Goal: Information Seeking & Learning: Learn about a topic

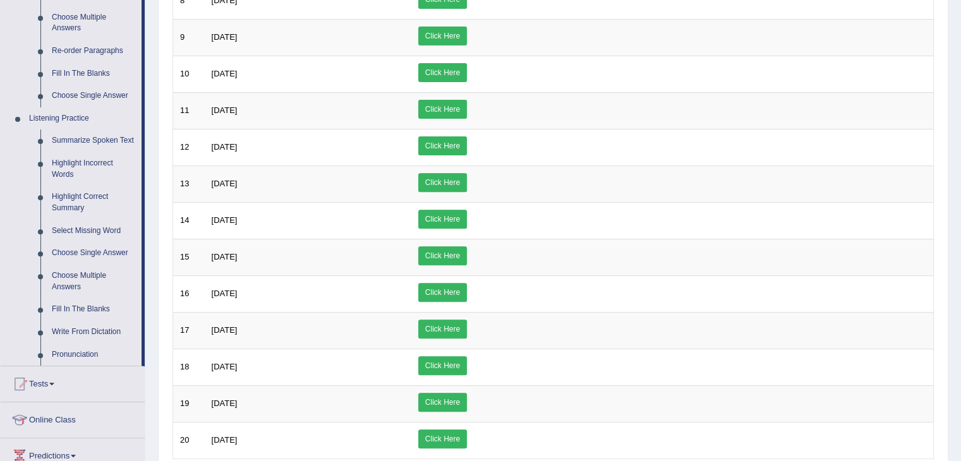
scroll to position [558, 0]
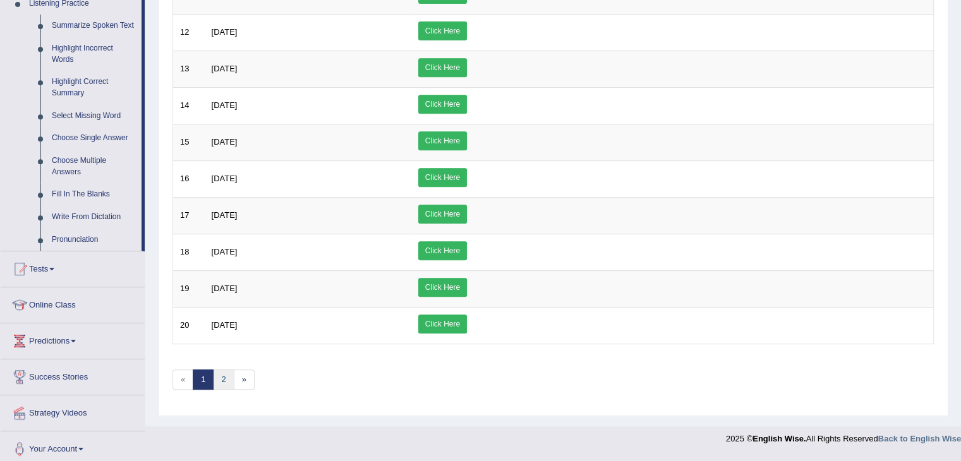
click at [223, 372] on link "2" at bounding box center [223, 380] width 21 height 21
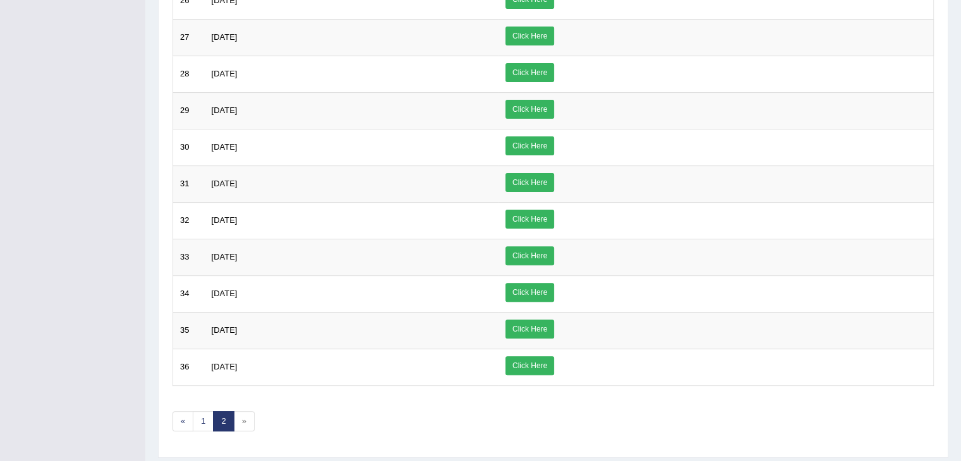
scroll to position [372, 0]
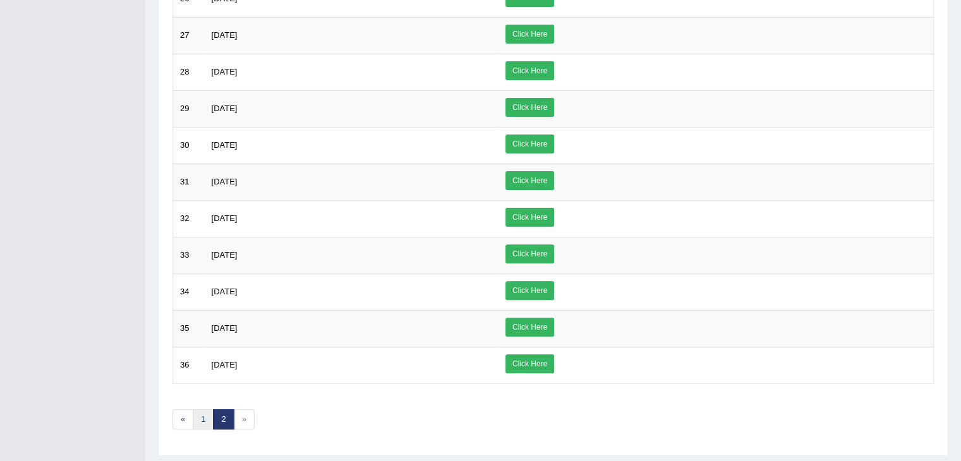
click at [203, 418] on link "1" at bounding box center [203, 420] width 21 height 21
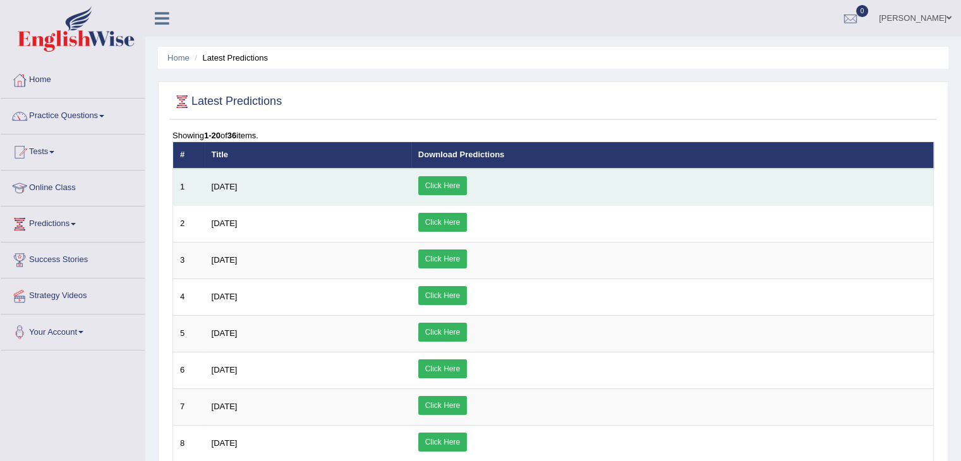
click at [467, 183] on link "Click Here" at bounding box center [442, 185] width 49 height 19
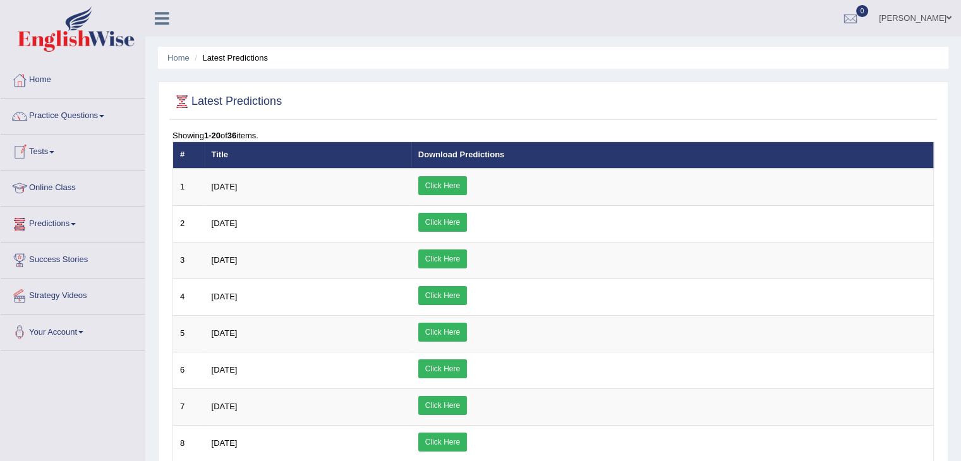
click at [58, 183] on link "Online Class" at bounding box center [73, 187] width 144 height 32
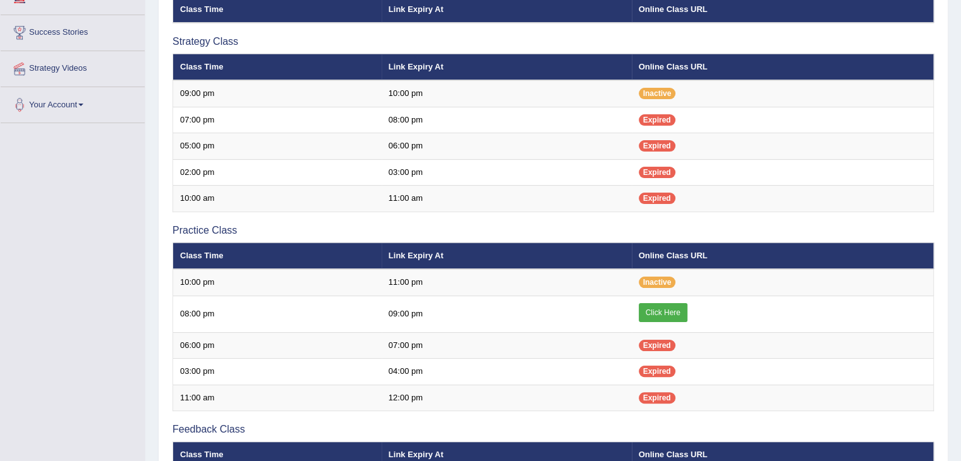
scroll to position [229, 0]
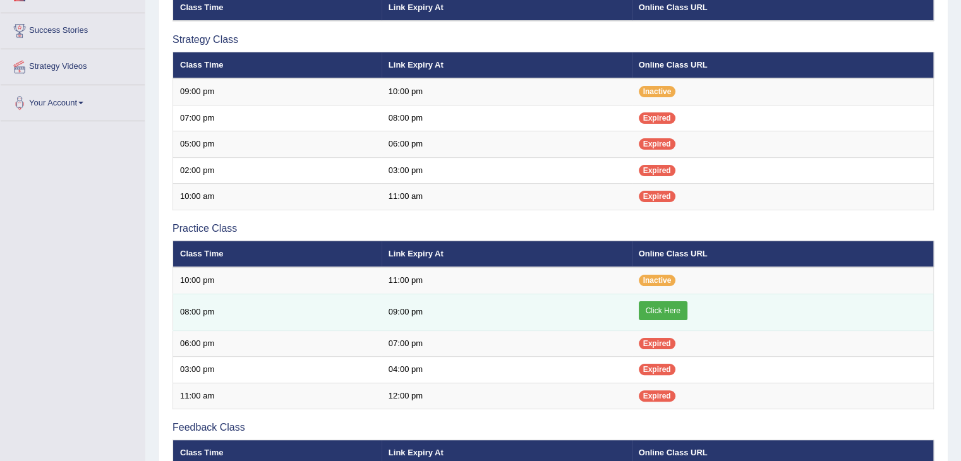
click at [653, 305] on link "Click Here" at bounding box center [663, 311] width 49 height 19
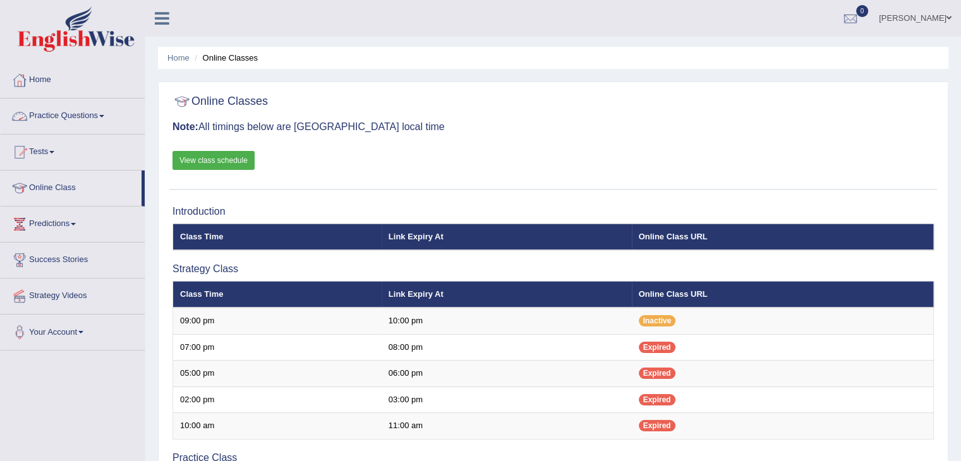
click at [98, 112] on link "Practice Questions" at bounding box center [73, 115] width 144 height 32
click at [76, 223] on span at bounding box center [73, 224] width 5 height 3
click at [66, 257] on link "Latest Predictions" at bounding box center [82, 253] width 118 height 23
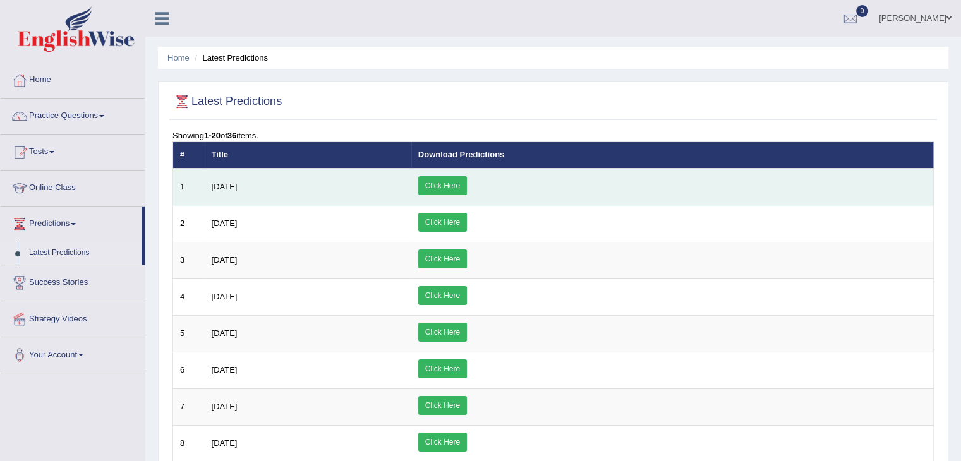
click at [467, 180] on link "Click Here" at bounding box center [442, 185] width 49 height 19
